Goal: Navigation & Orientation: Find specific page/section

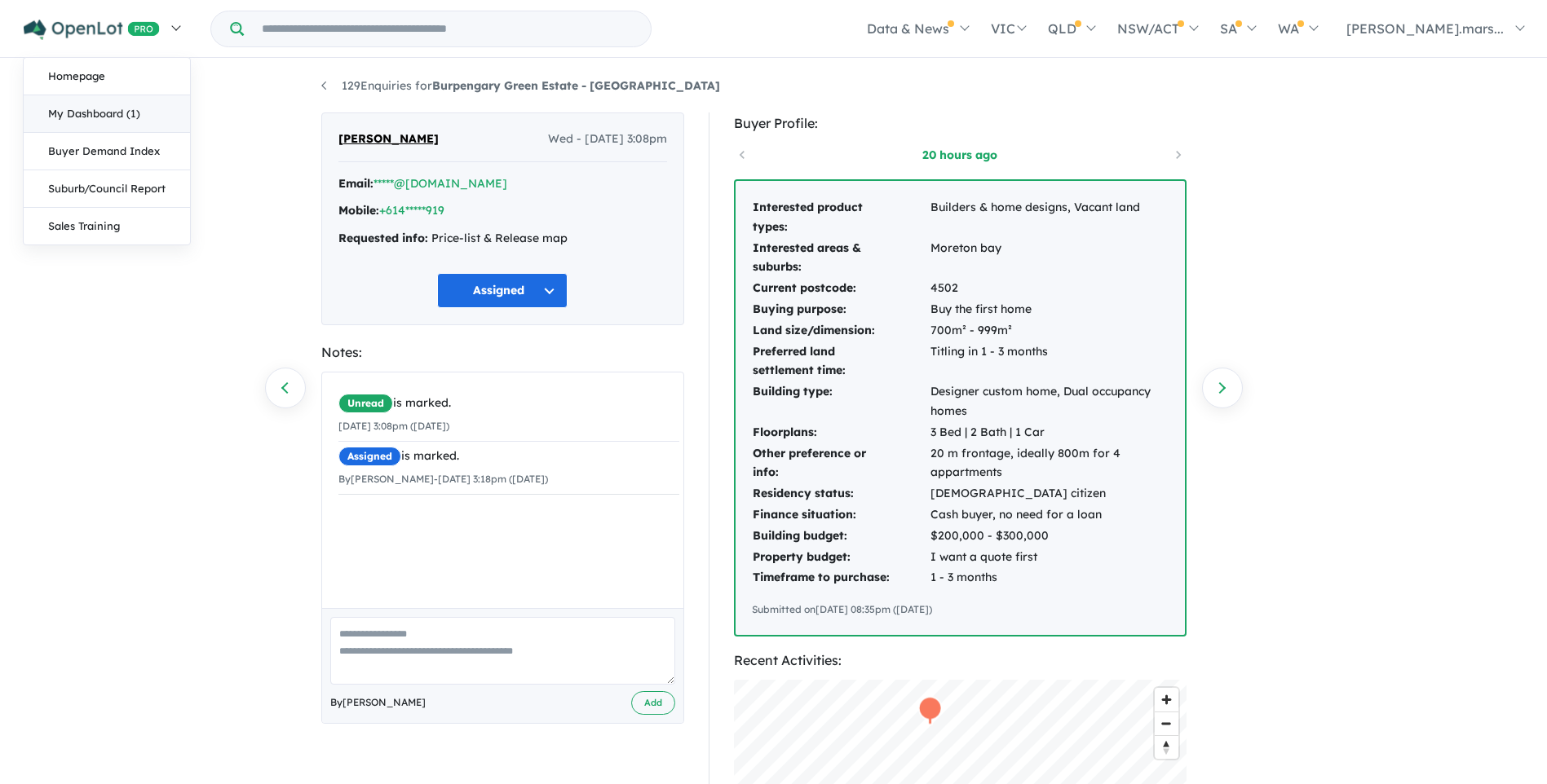
click at [103, 116] on link "My Dashboard (1)" at bounding box center [107, 114] width 166 height 38
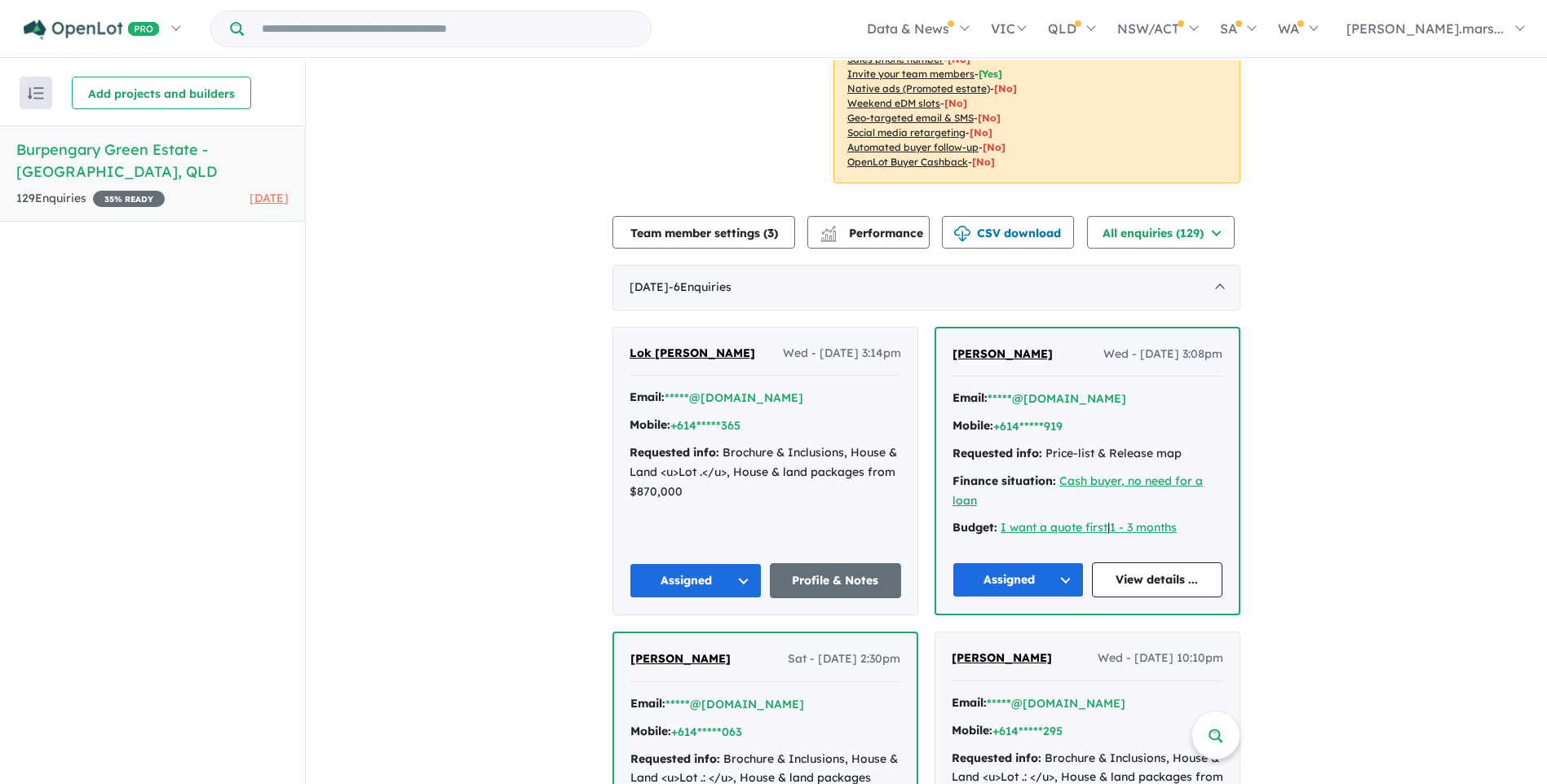
scroll to position [326, 0]
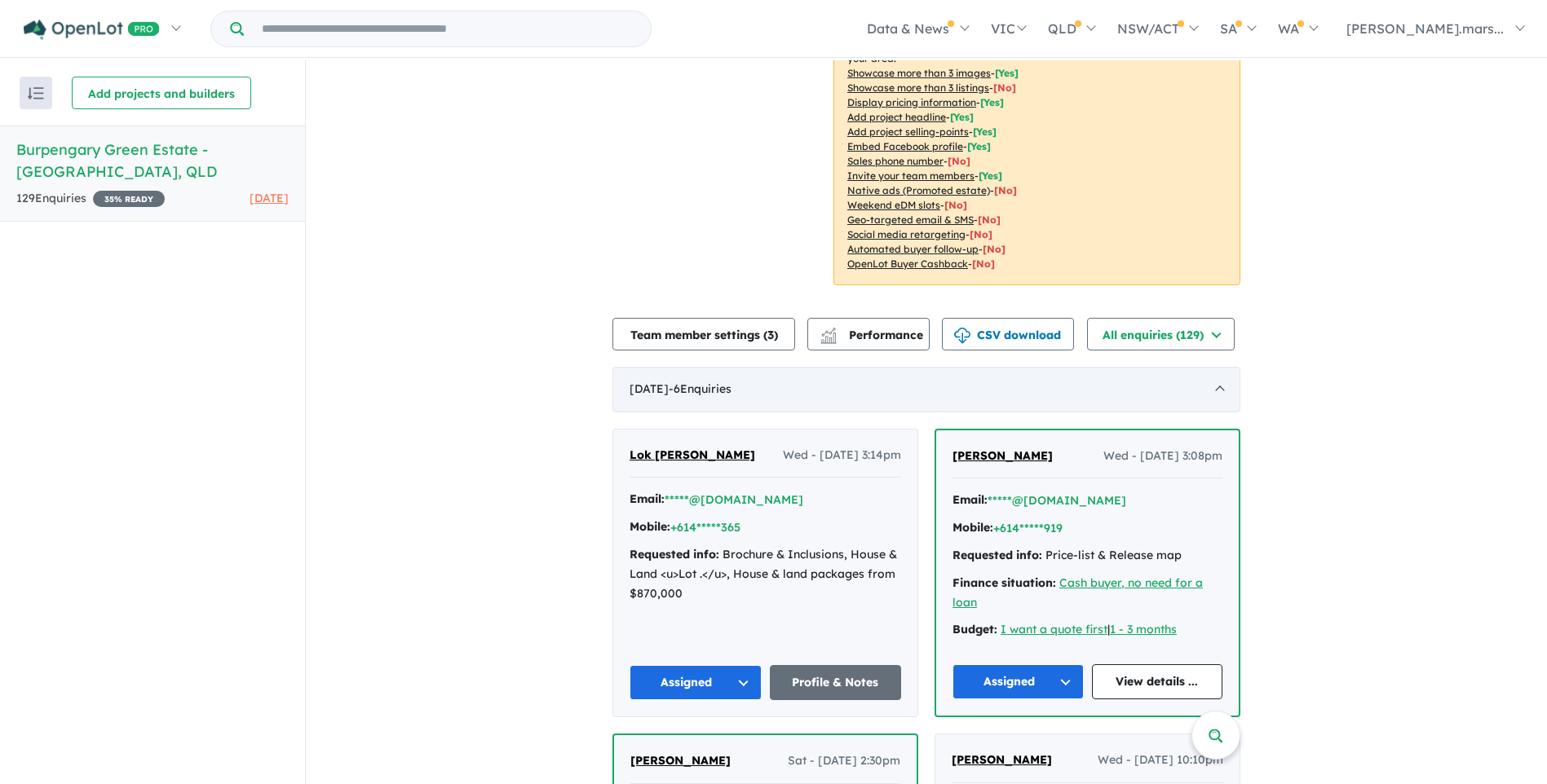
click at [1201, 367] on div "August 2025 - 6 Enquir ies ( 0 unread)" at bounding box center [926, 390] width 628 height 45
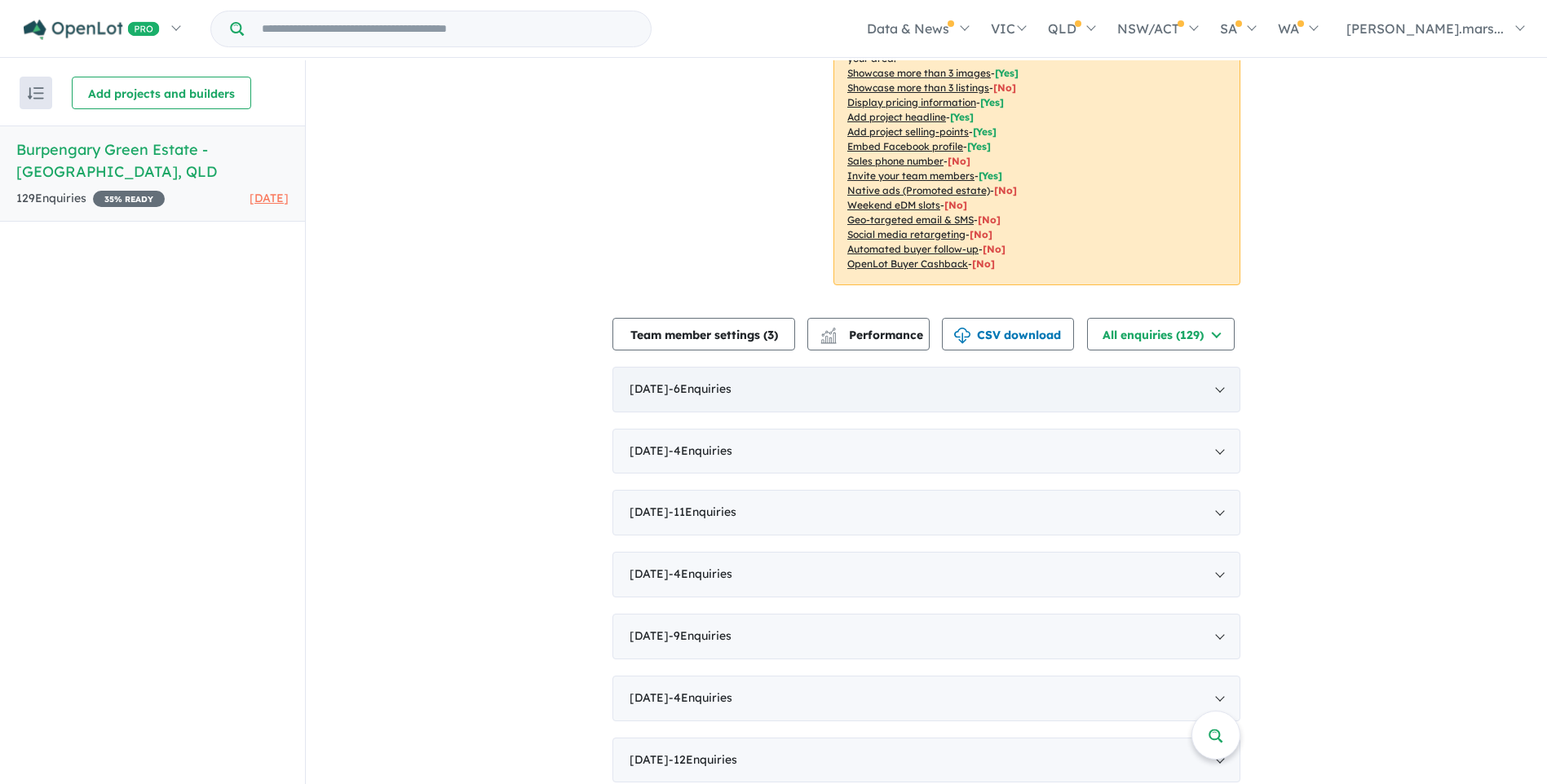
click at [1201, 367] on div "August 2025 - 6 Enquir ies ( 0 unread)" at bounding box center [926, 390] width 628 height 45
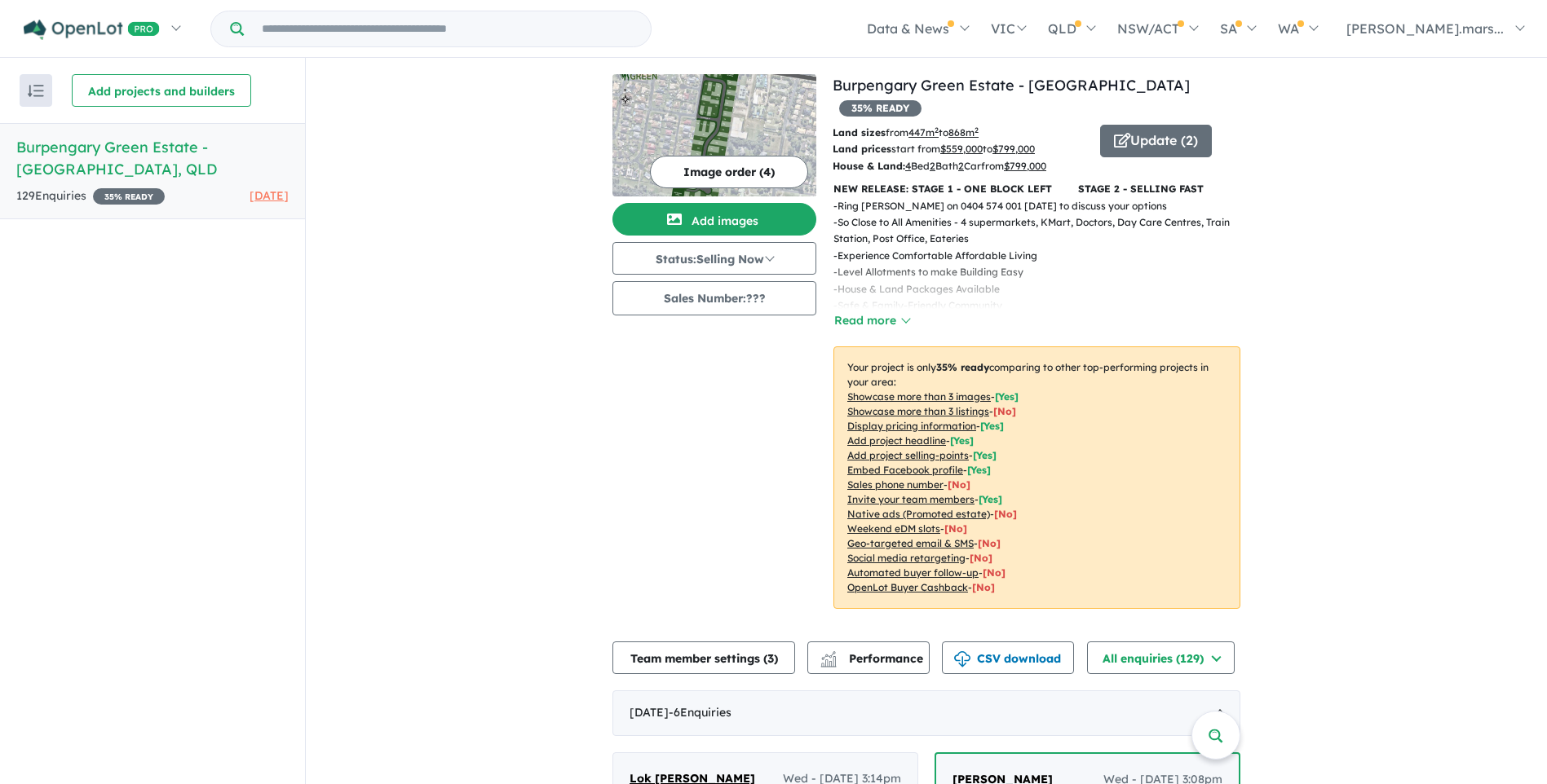
scroll to position [0, 0]
